Goal: Find specific page/section: Find specific page/section

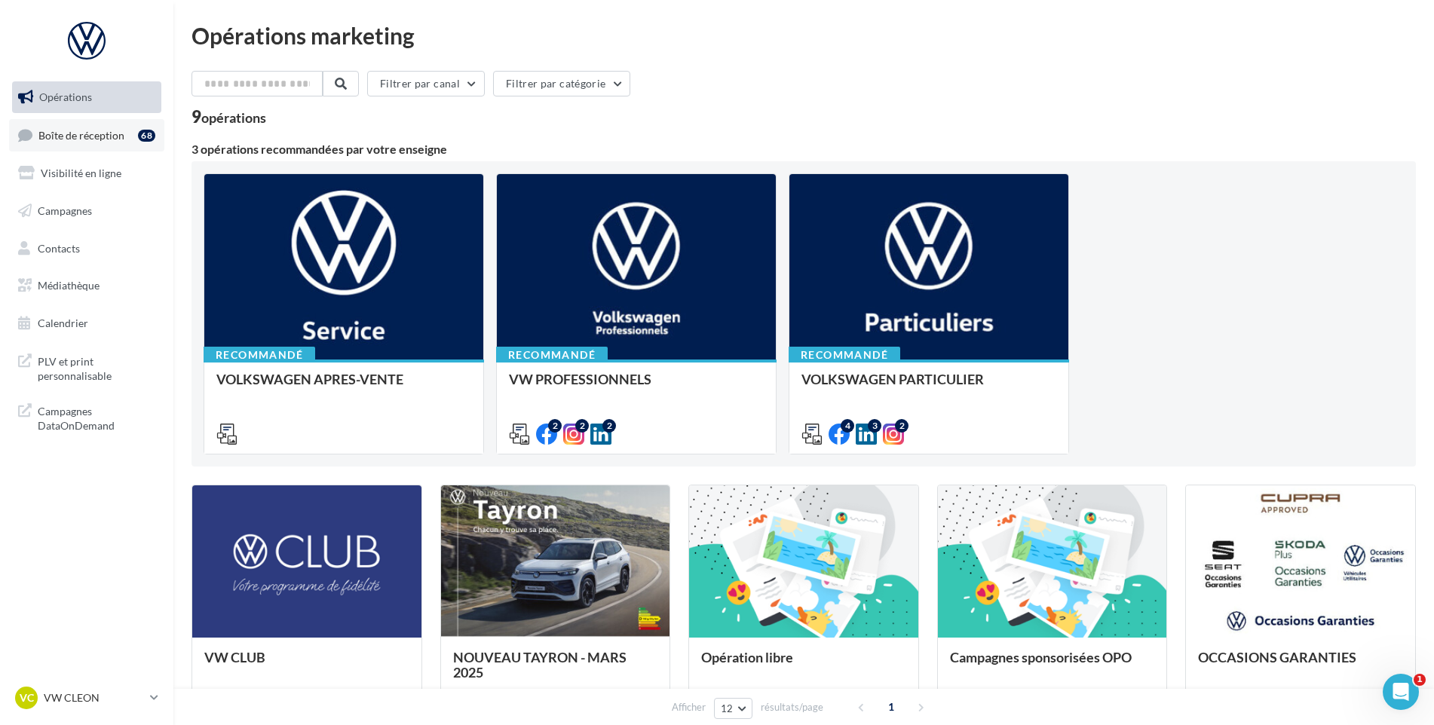
click at [139, 141] on div "68" at bounding box center [146, 134] width 17 height 15
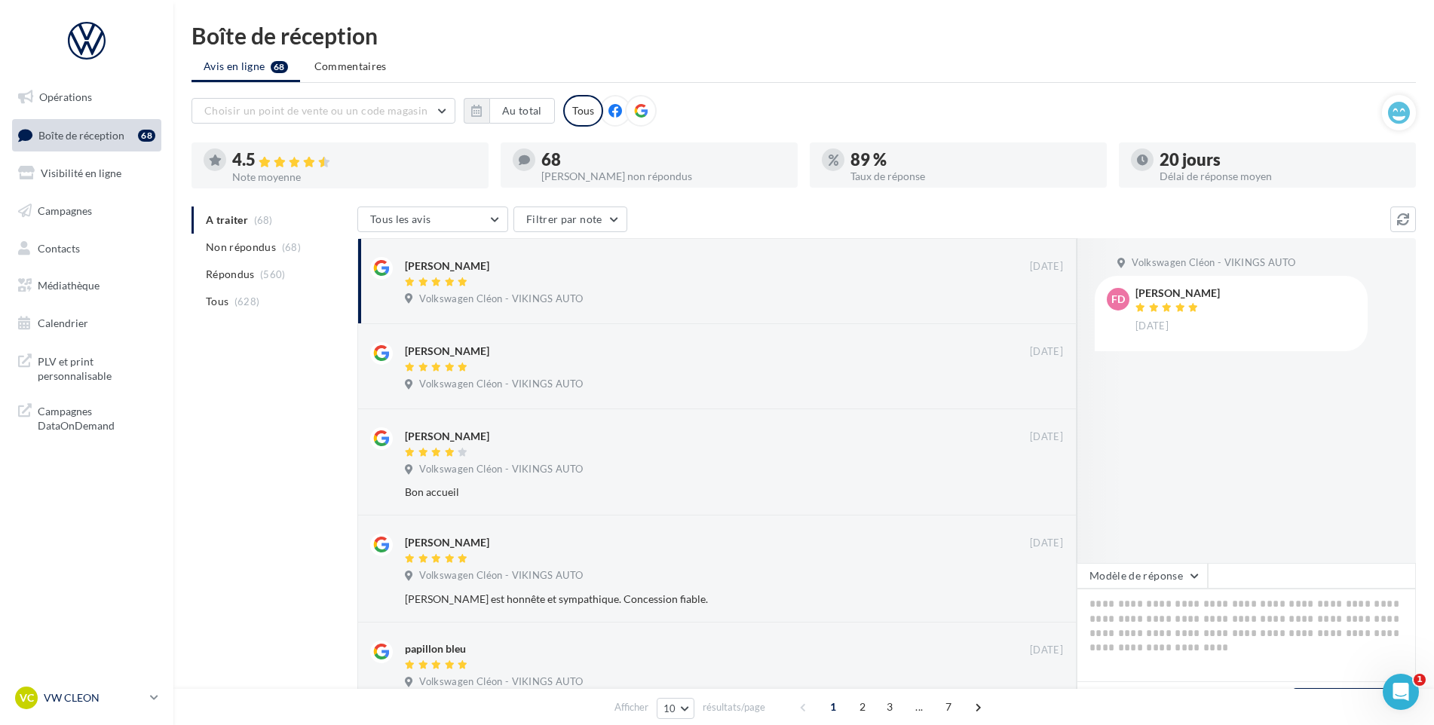
click at [133, 688] on div "VC VW CLEON vw-cle-vau" at bounding box center [79, 698] width 129 height 23
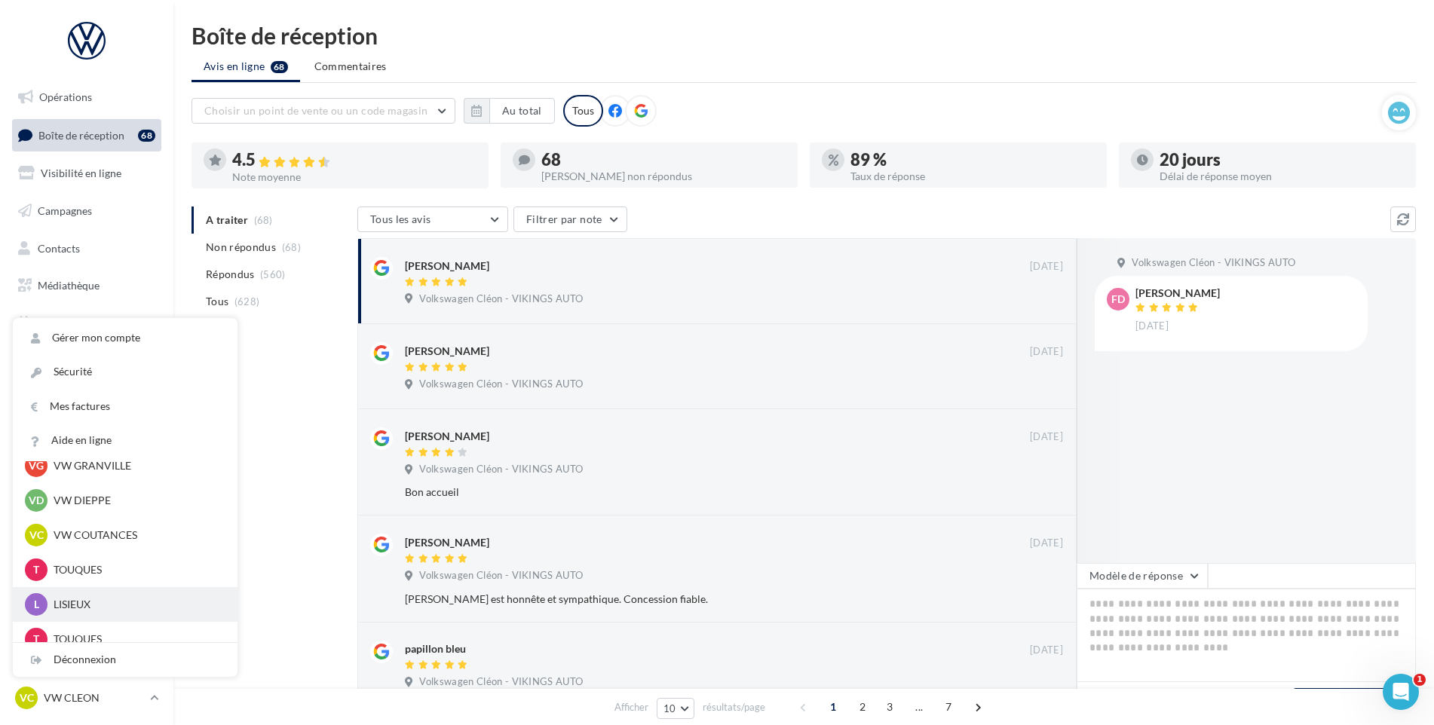
scroll to position [410, 0]
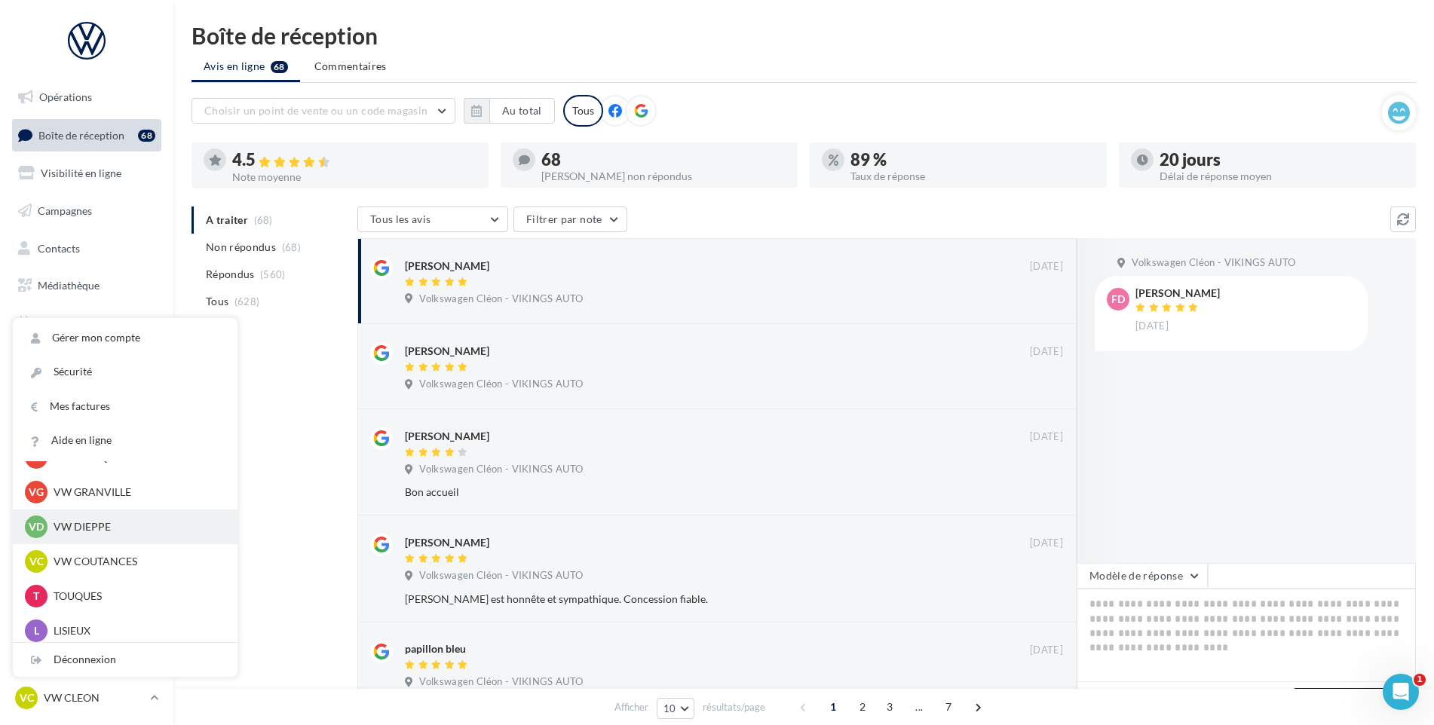
drag, startPoint x: 103, startPoint y: 532, endPoint x: 179, endPoint y: 523, distance: 75.9
click at [103, 532] on p "VW DIEPPE" at bounding box center [137, 526] width 166 height 15
